Goal: Information Seeking & Learning: Learn about a topic

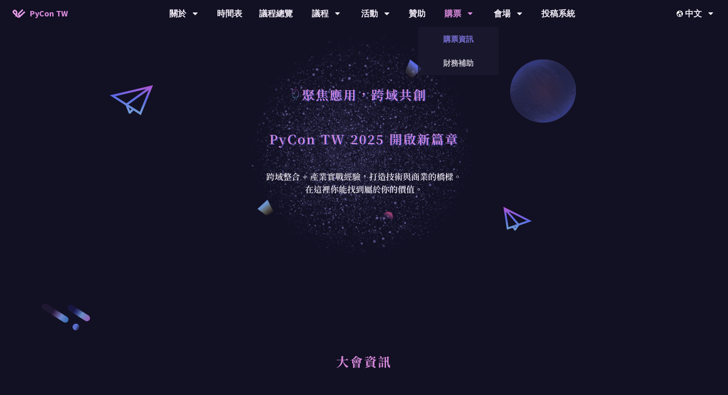
click at [462, 42] on link "購票資訊" at bounding box center [458, 39] width 81 height 20
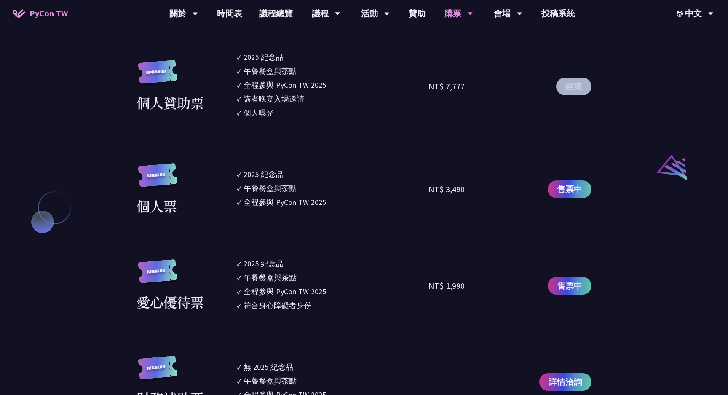
scroll to position [842, 0]
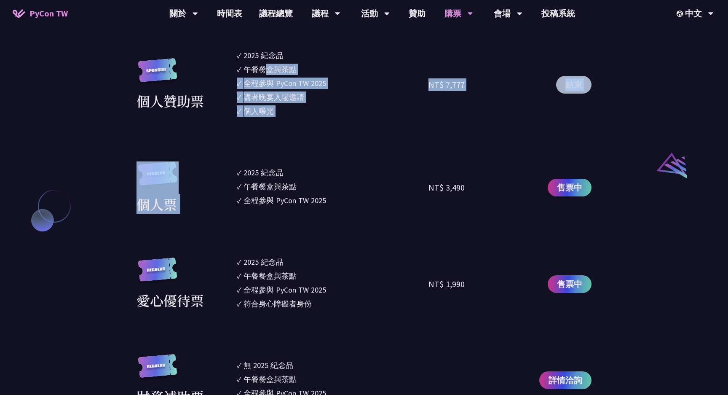
drag, startPoint x: 270, startPoint y: 69, endPoint x: 321, endPoint y: 157, distance: 101.9
click at [321, 157] on section "企業票 ✓ 2025 紀念品 ✓ 午餐餐盒與茶點 ✓ 全程參與 PyCon TW 2025 ✓ 活動結束後一週提供企業報帳發票 NT$ 6,000 售票中 企…" at bounding box center [364, 116] width 455 height 580
click at [321, 186] on li "✓ 午餐餐盒與茶點" at bounding box center [333, 186] width 192 height 11
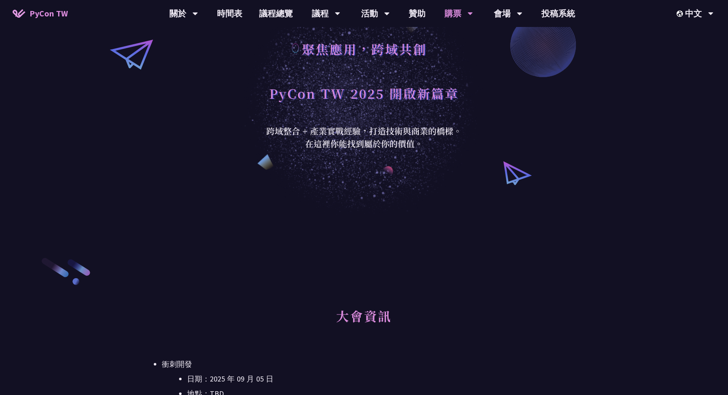
scroll to position [0, 0]
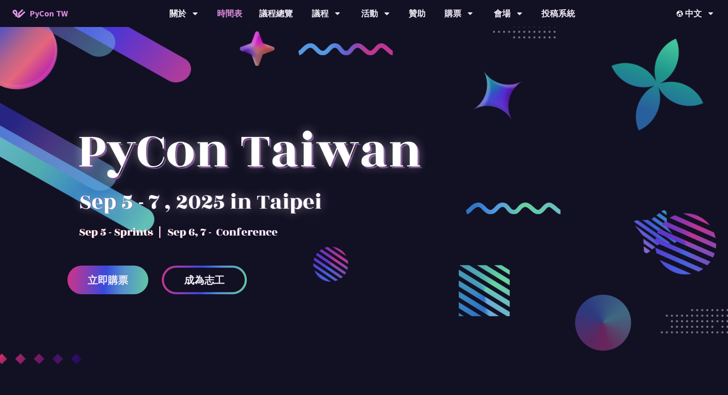
click at [239, 16] on link "時間表" at bounding box center [230, 13] width 42 height 27
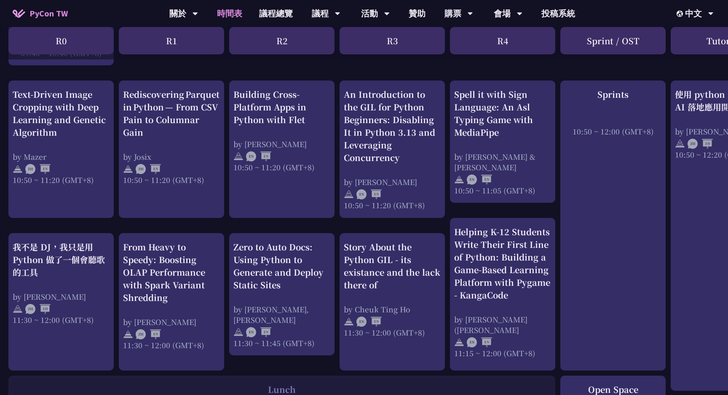
scroll to position [294, 0]
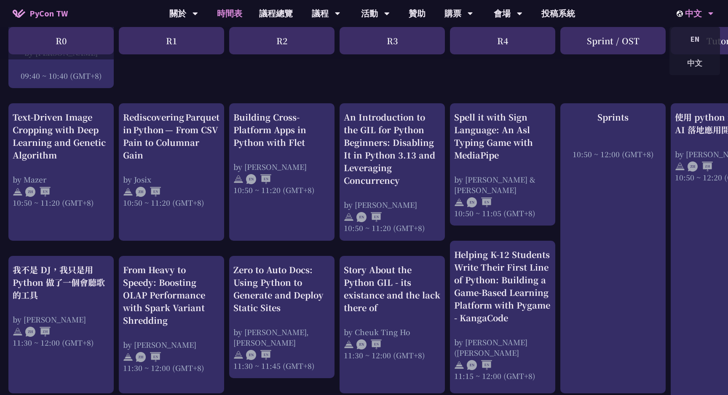
click at [696, 13] on div "中文" at bounding box center [695, 13] width 37 height 27
click at [700, 60] on div "中文" at bounding box center [695, 63] width 51 height 20
click at [692, 44] on div "EN" at bounding box center [695, 39] width 51 height 20
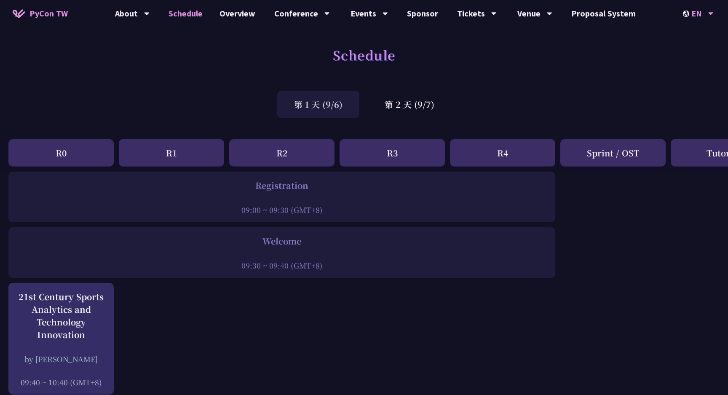
click at [703, 16] on div "EN" at bounding box center [698, 13] width 31 height 27
click at [705, 8] on div "EN" at bounding box center [698, 13] width 31 height 27
click at [700, 62] on div "中文" at bounding box center [698, 63] width 51 height 20
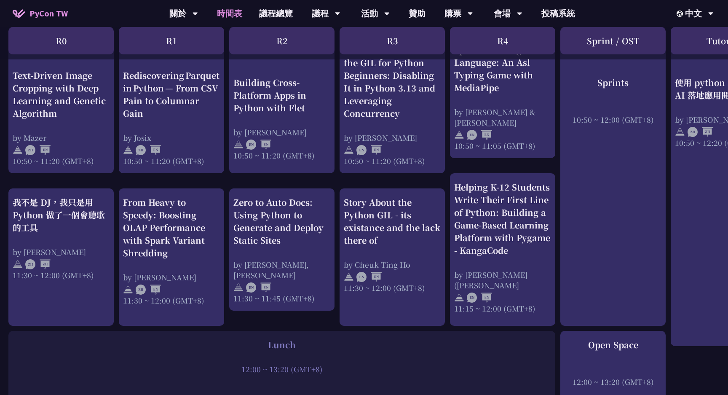
scroll to position [362, 0]
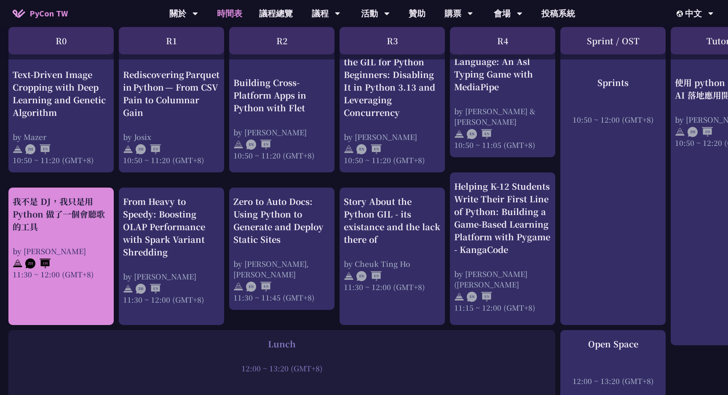
click at [106, 223] on div "我不是 DJ，我只是用 Python 做了一個會聽歌的工具" at bounding box center [61, 214] width 97 height 38
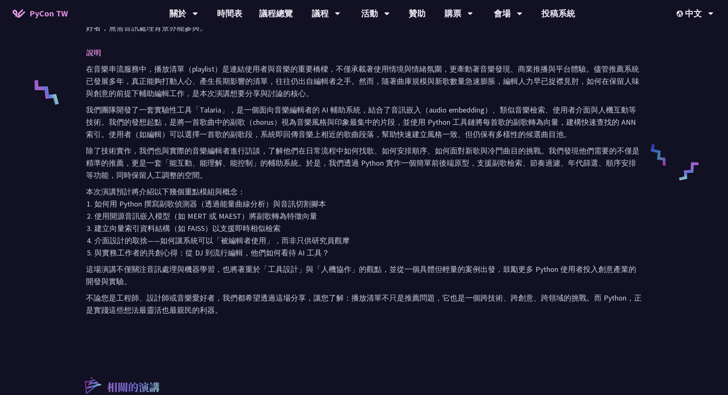
scroll to position [334, 0]
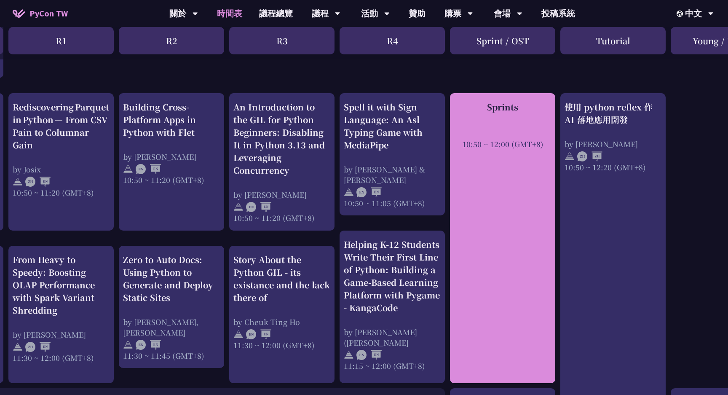
scroll to position [304, 167]
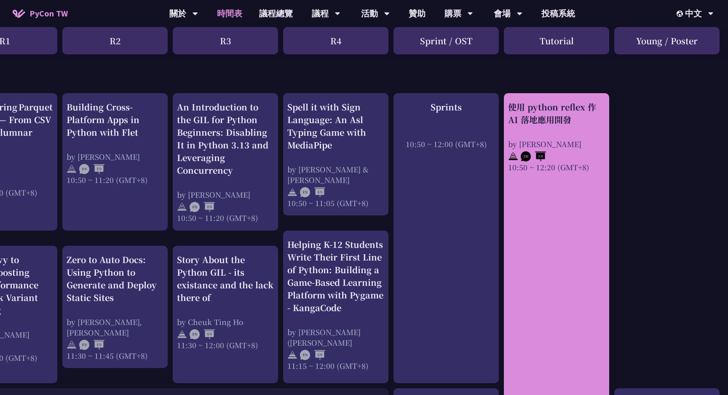
click at [579, 229] on link "使用 python reflex 作 AI 落地應用開發 by [PERSON_NAME] 10:50 ~ 12:20 (GMT+8)" at bounding box center [556, 248] width 97 height 295
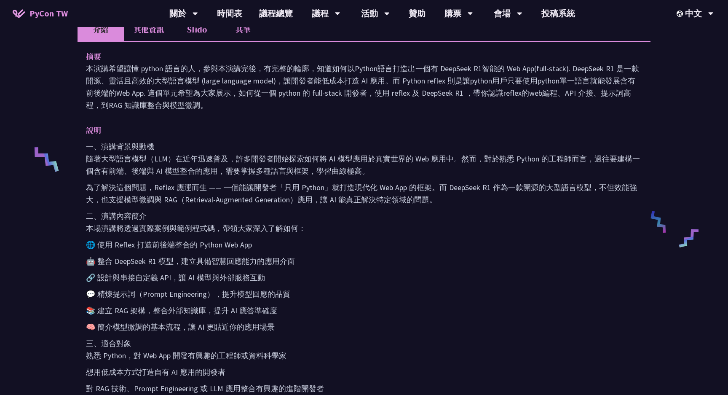
scroll to position [260, 0]
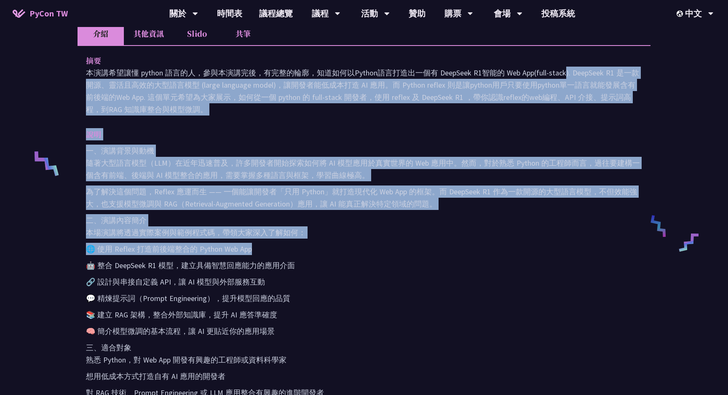
drag, startPoint x: 489, startPoint y: 71, endPoint x: 468, endPoint y: 243, distance: 173.2
click at [468, 243] on div "摘要 本演講希望讓懂 python 語言的人，參與本演講完後，有完整的輪廓，知道如何以Python語言打造出一個有 DeepSeek R1智能的 Web Ap…" at bounding box center [364, 279] width 573 height 469
click at [437, 318] on p "📚 建立 RAG 架構，整合外部知識庫，提升 AI 應答準確度" at bounding box center [364, 315] width 556 height 12
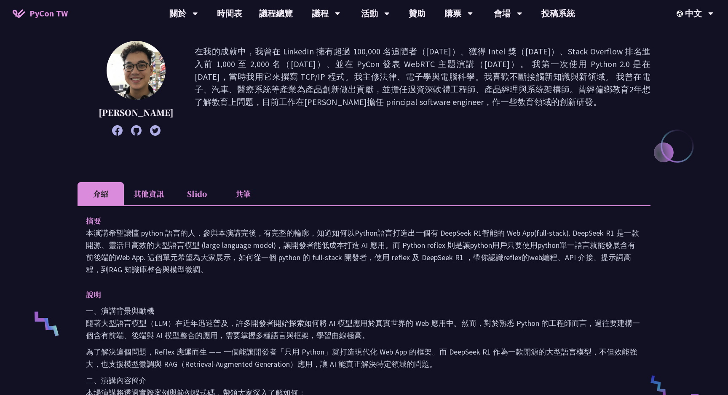
scroll to position [0, 0]
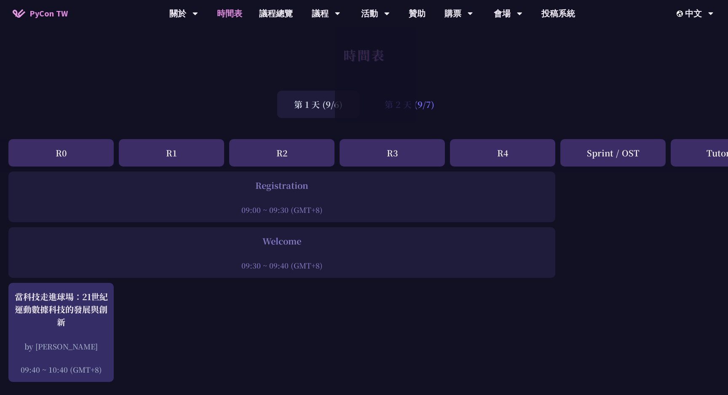
click at [430, 106] on div "第 2 天 (9/7)" at bounding box center [409, 104] width 83 height 27
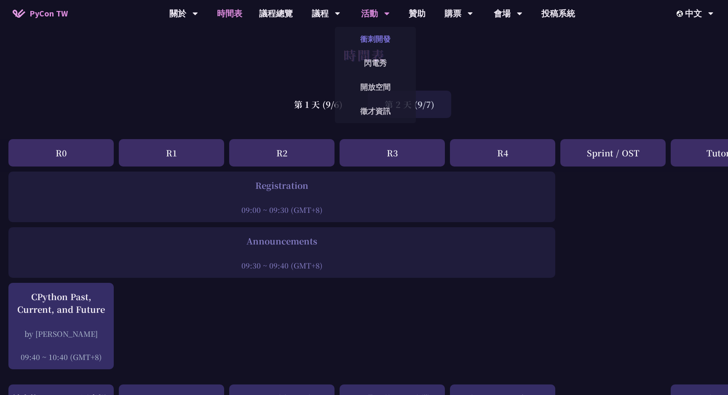
click at [387, 40] on link "衝刺開發" at bounding box center [375, 39] width 81 height 20
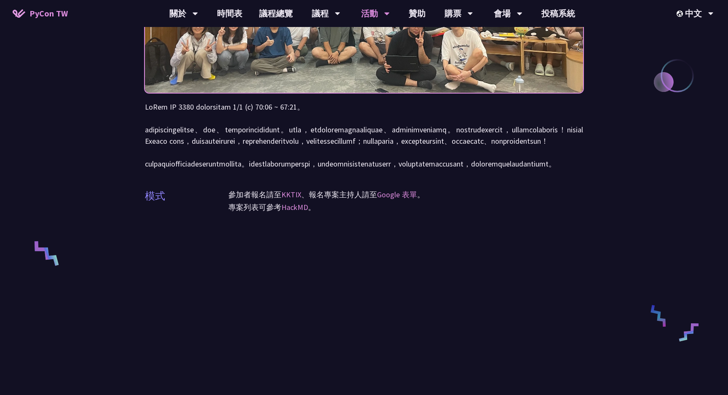
scroll to position [236, 0]
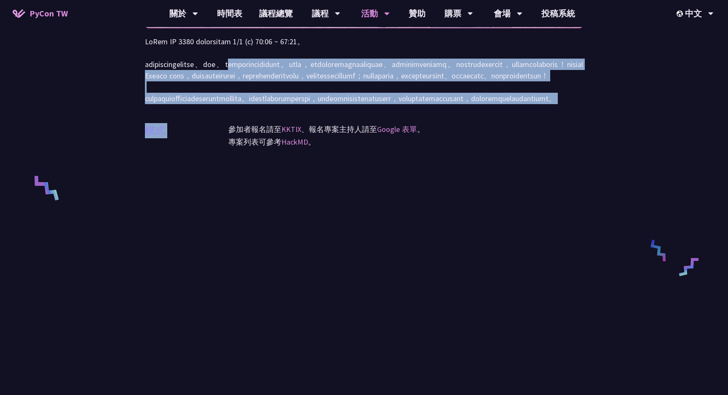
drag, startPoint x: 319, startPoint y: 84, endPoint x: 316, endPoint y: 146, distance: 62.4
click at [316, 146] on div "衝刺開發 (Sprints) 模式 參加者報名請至 KKTIX 、報名專案主持人請至 Google 表單 。 專案列表可參考 HackMD 。" at bounding box center [364, 160] width 438 height 793
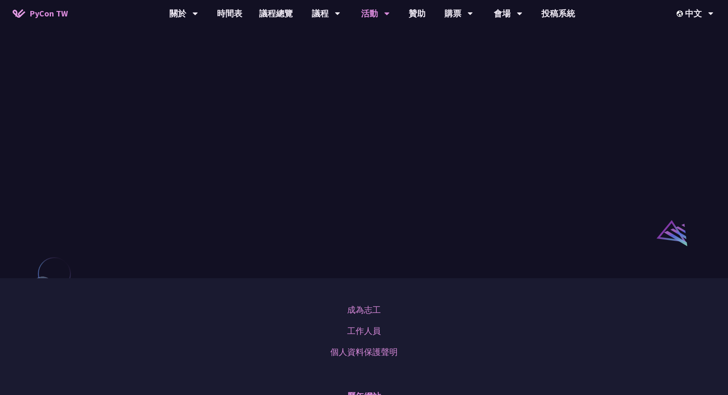
scroll to position [564, 0]
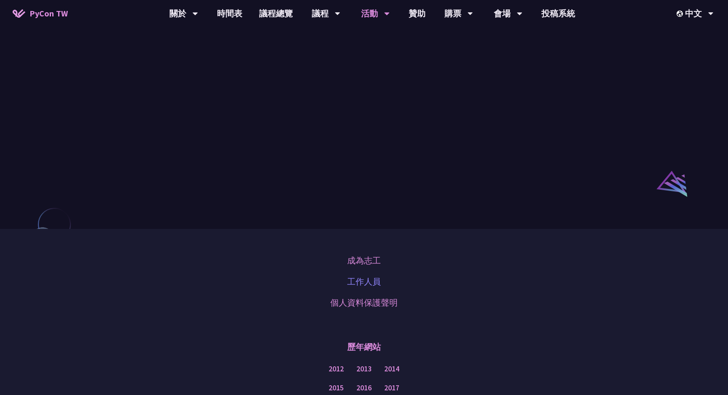
click at [358, 288] on link "工作人員" at bounding box center [364, 281] width 34 height 13
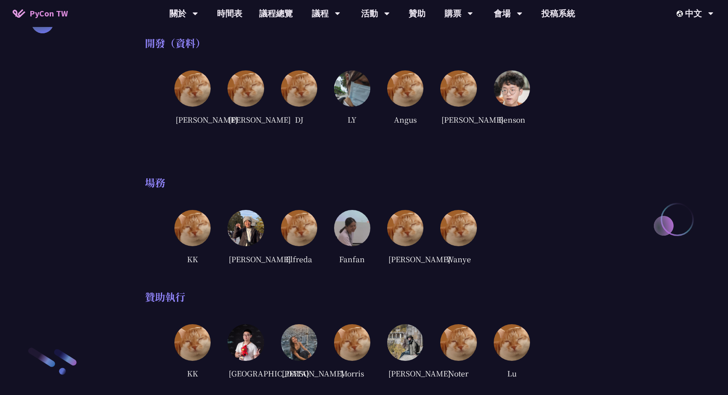
scroll to position [909, 0]
